Goal: Task Accomplishment & Management: Manage account settings

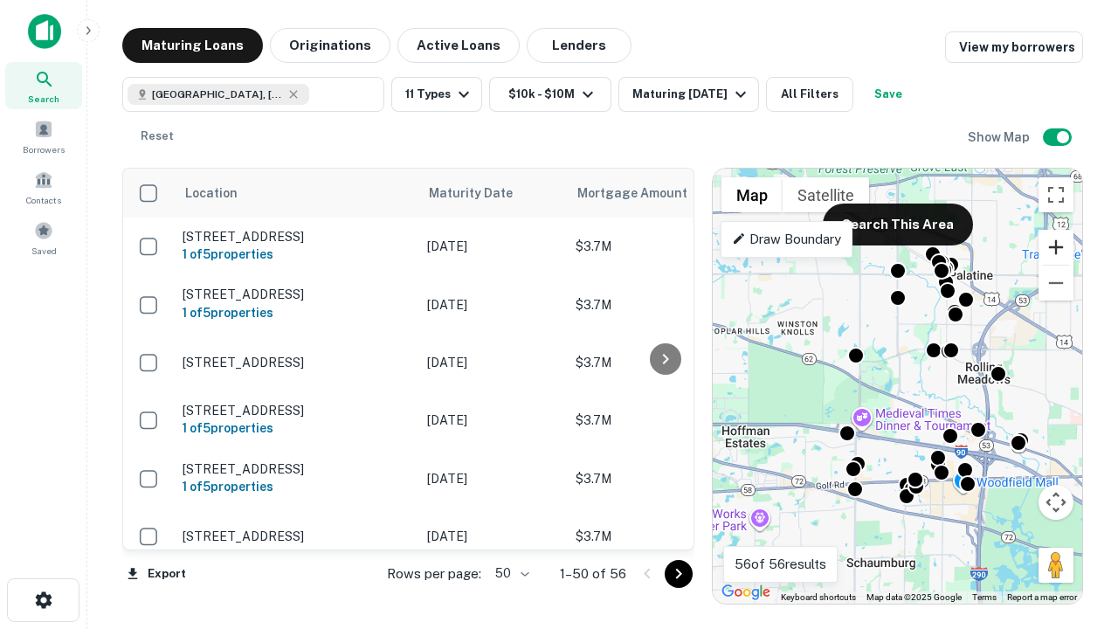
click at [1056, 247] on button "Zoom in" at bounding box center [1056, 247] width 35 height 35
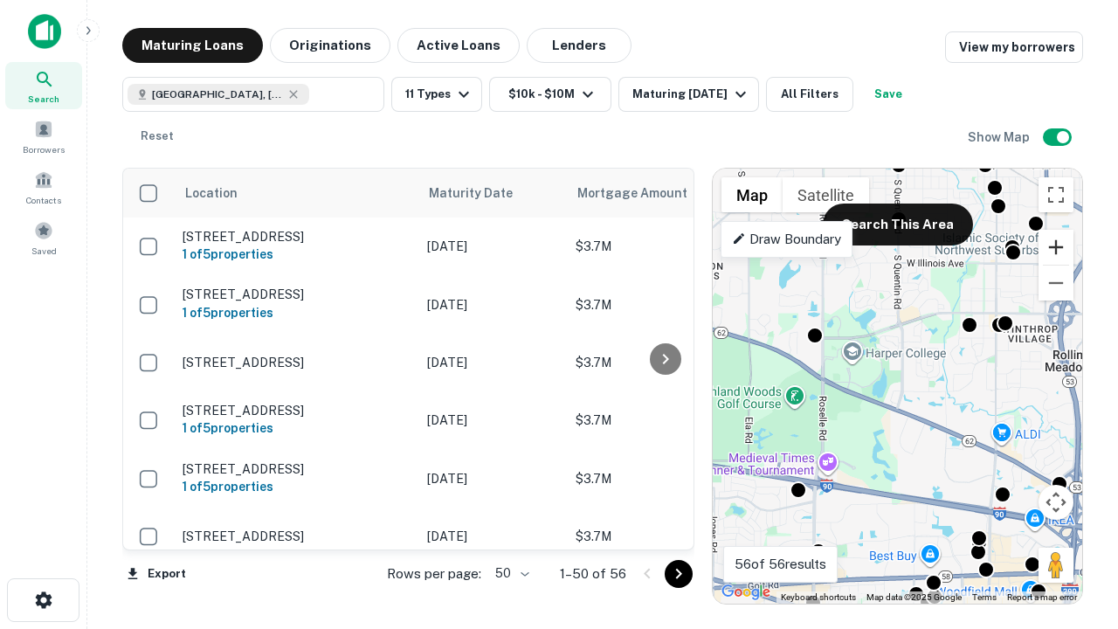
click at [1056, 247] on button "Zoom in" at bounding box center [1056, 247] width 35 height 35
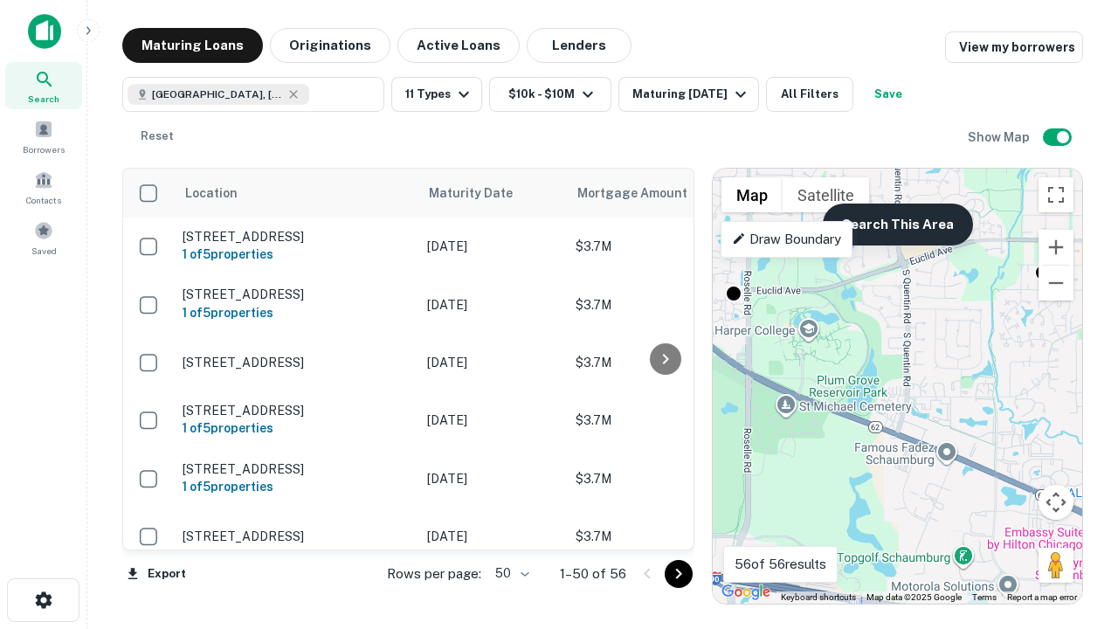
click at [897, 225] on button "Search This Area" at bounding box center [898, 225] width 150 height 42
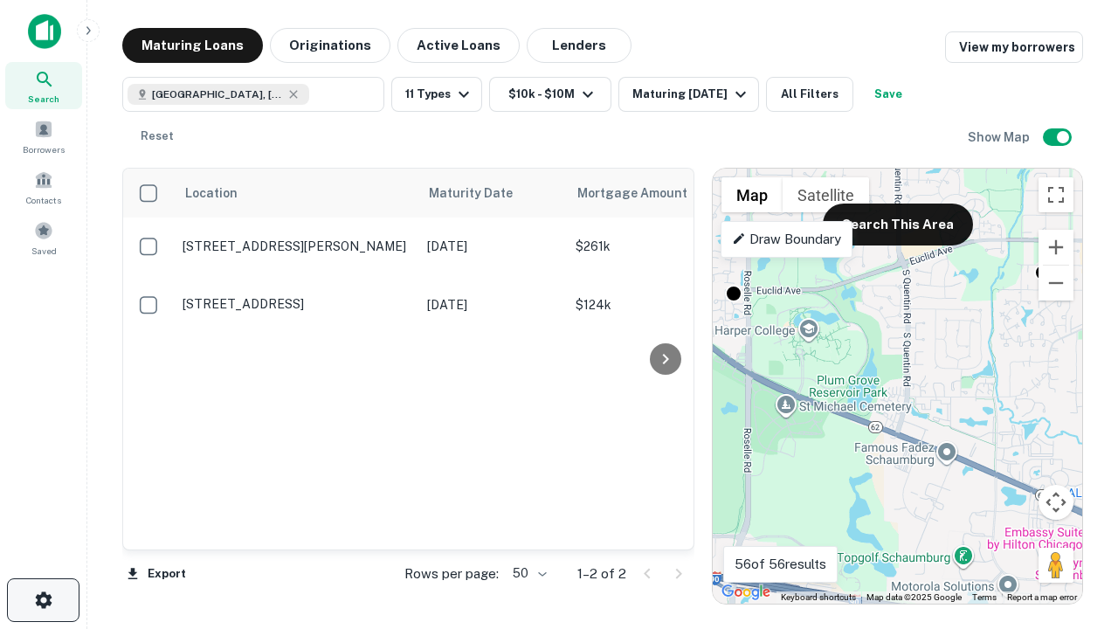
click at [43, 600] on icon "button" at bounding box center [43, 600] width 21 height 21
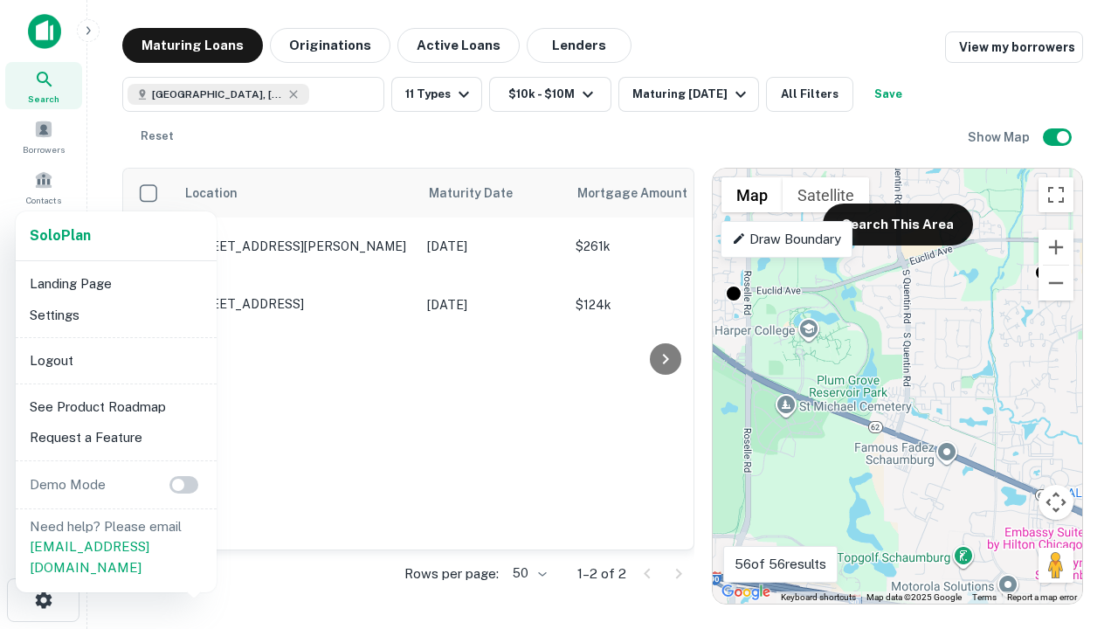
click at [115, 360] on li "Logout" at bounding box center [116, 360] width 187 height 31
